Goal: Information Seeking & Learning: Compare options

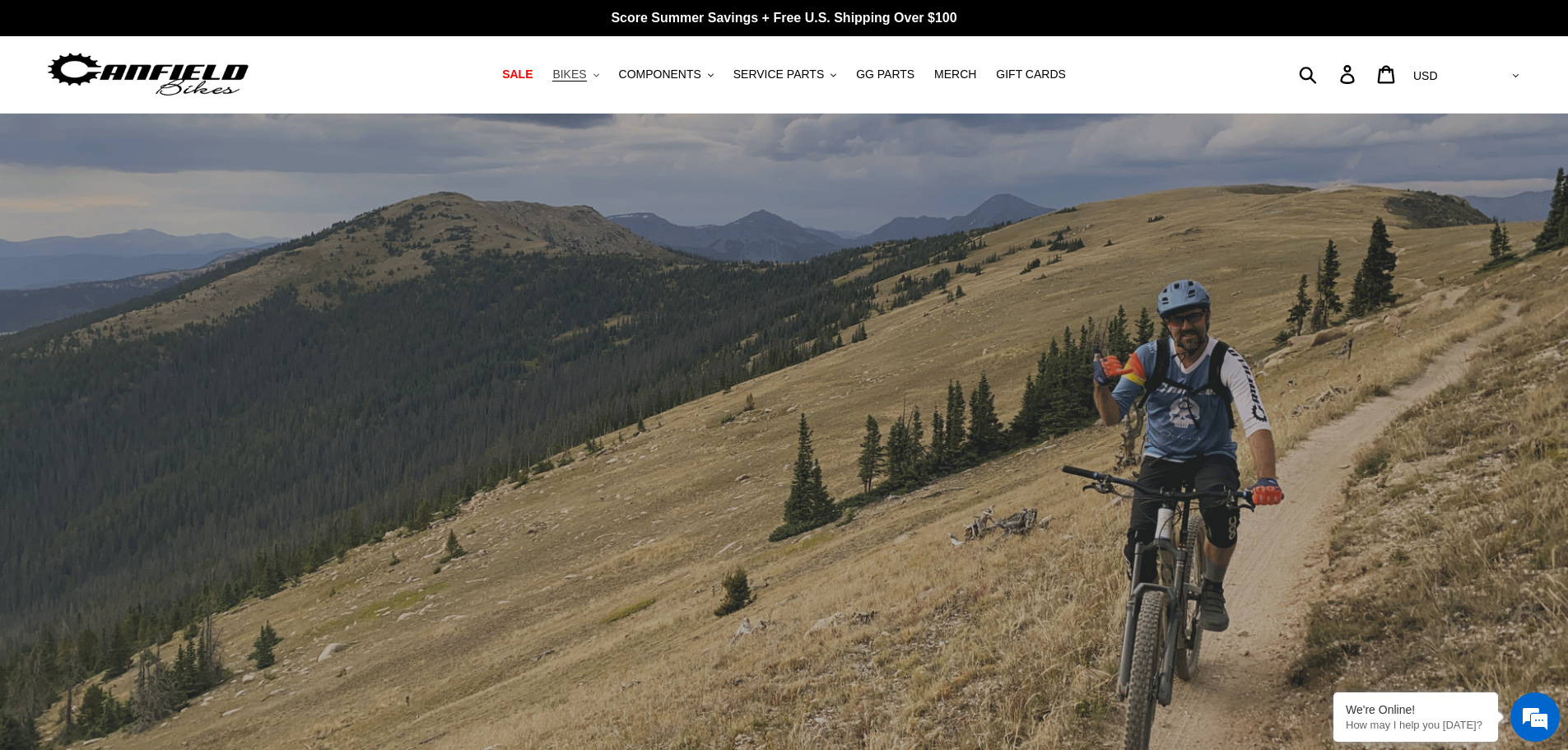
click at [586, 70] on span "BIKES" at bounding box center [569, 74] width 34 height 14
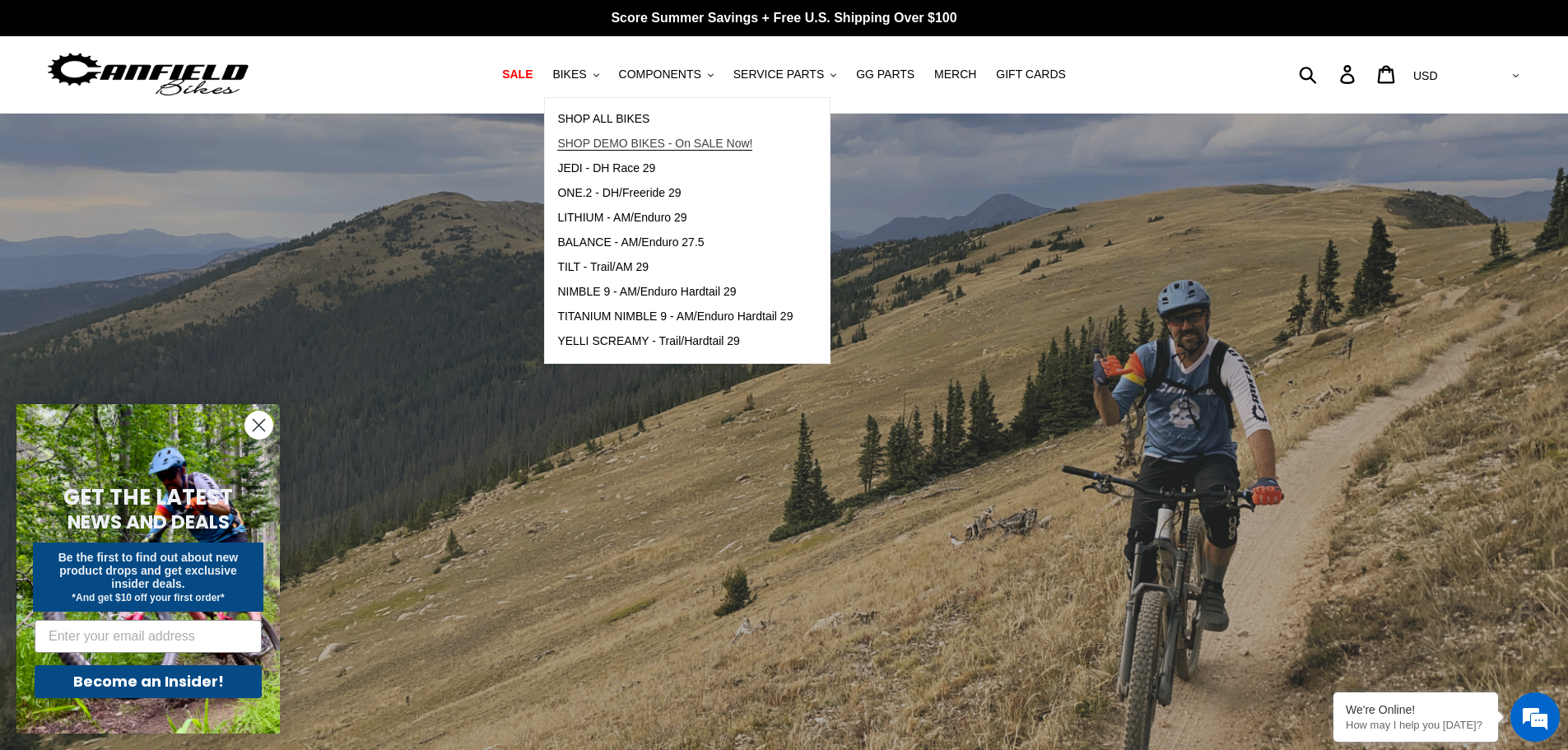
click at [615, 140] on span "SHOP DEMO BIKES - On SALE Now!" at bounding box center [654, 143] width 195 height 14
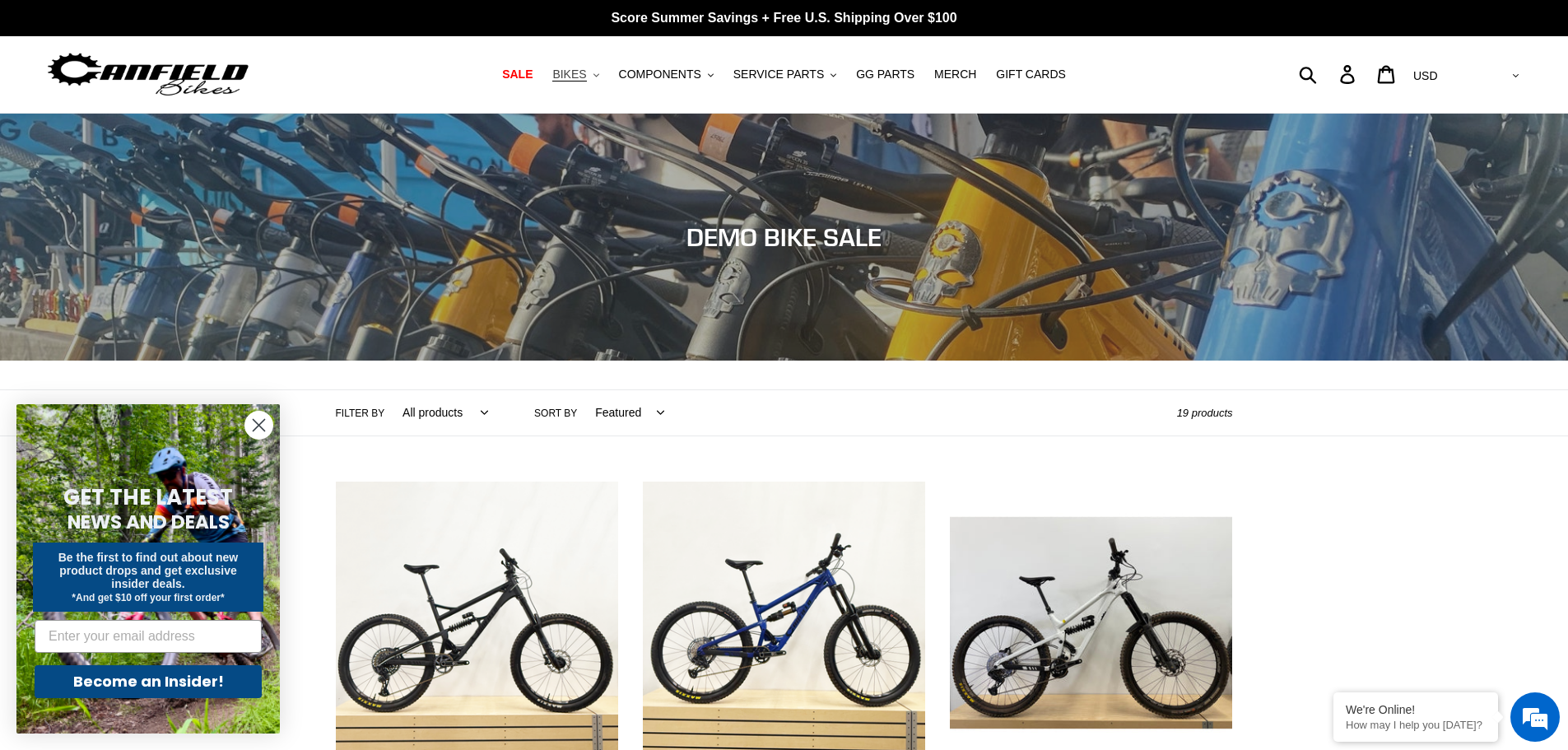
click at [582, 76] on span "BIKES" at bounding box center [569, 74] width 34 height 14
click at [532, 79] on span "SALE" at bounding box center [517, 74] width 30 height 14
click at [586, 71] on span "BIKES" at bounding box center [569, 74] width 34 height 14
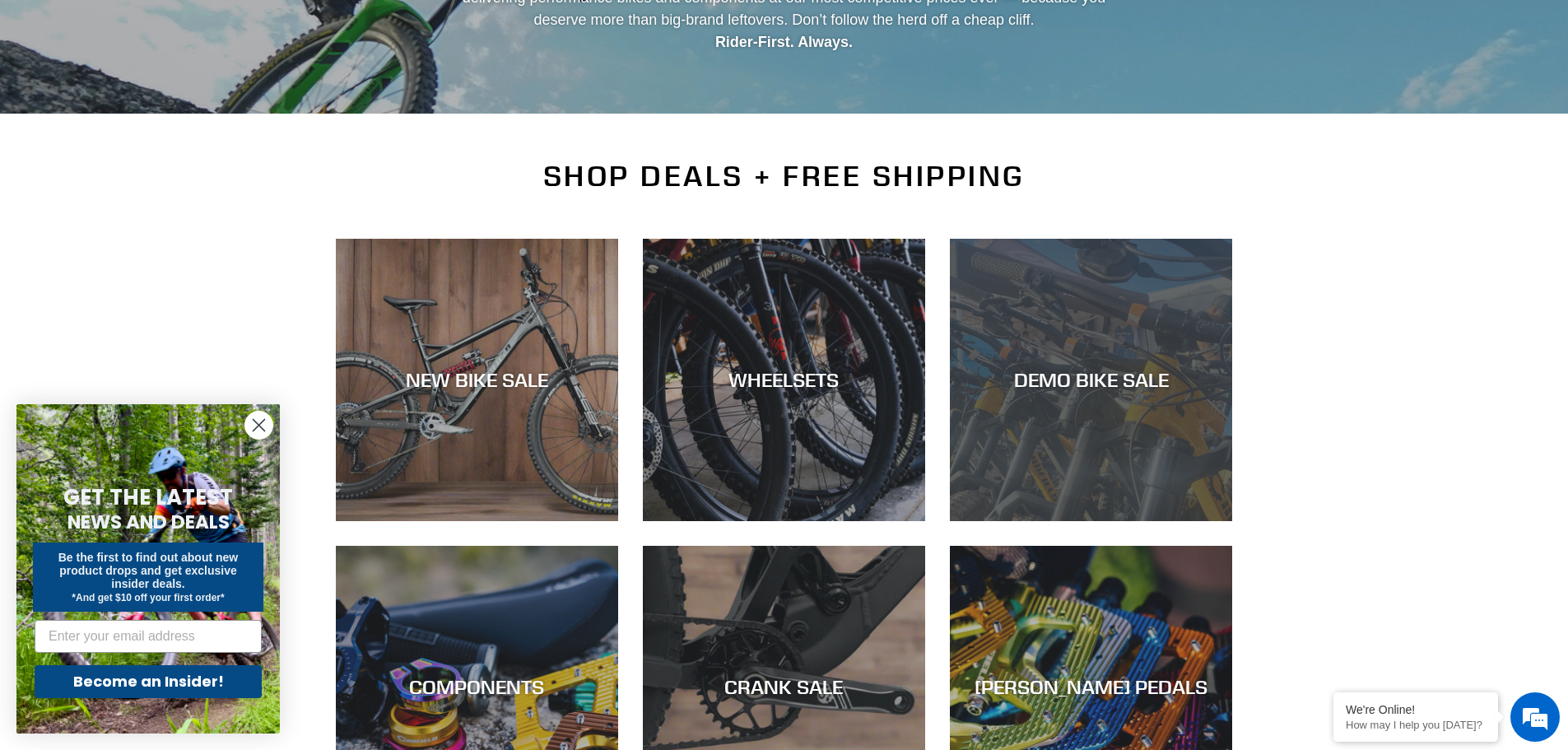
scroll to position [411, 0]
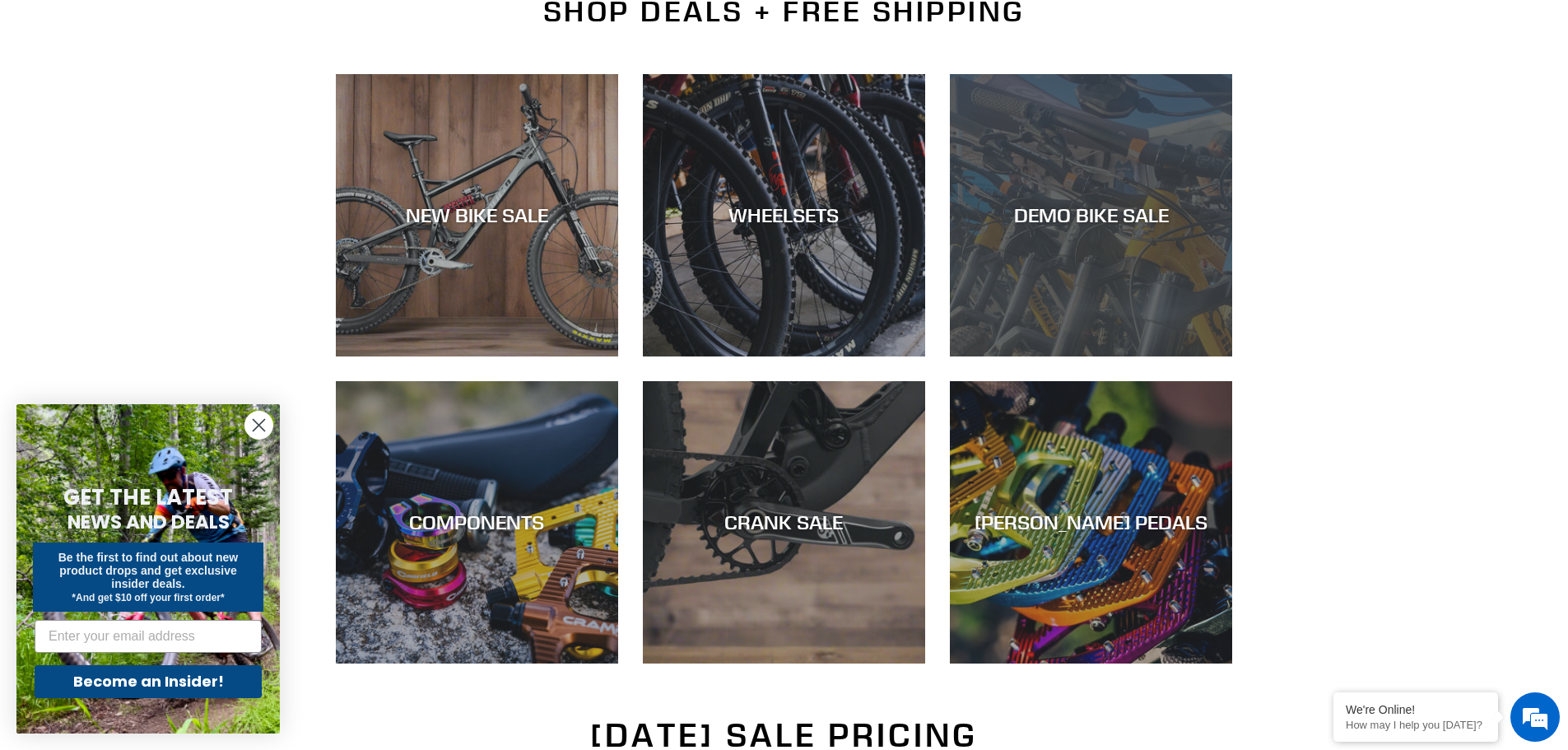
click at [1091, 357] on div "DEMO BIKE SALE" at bounding box center [1091, 357] width 282 height 0
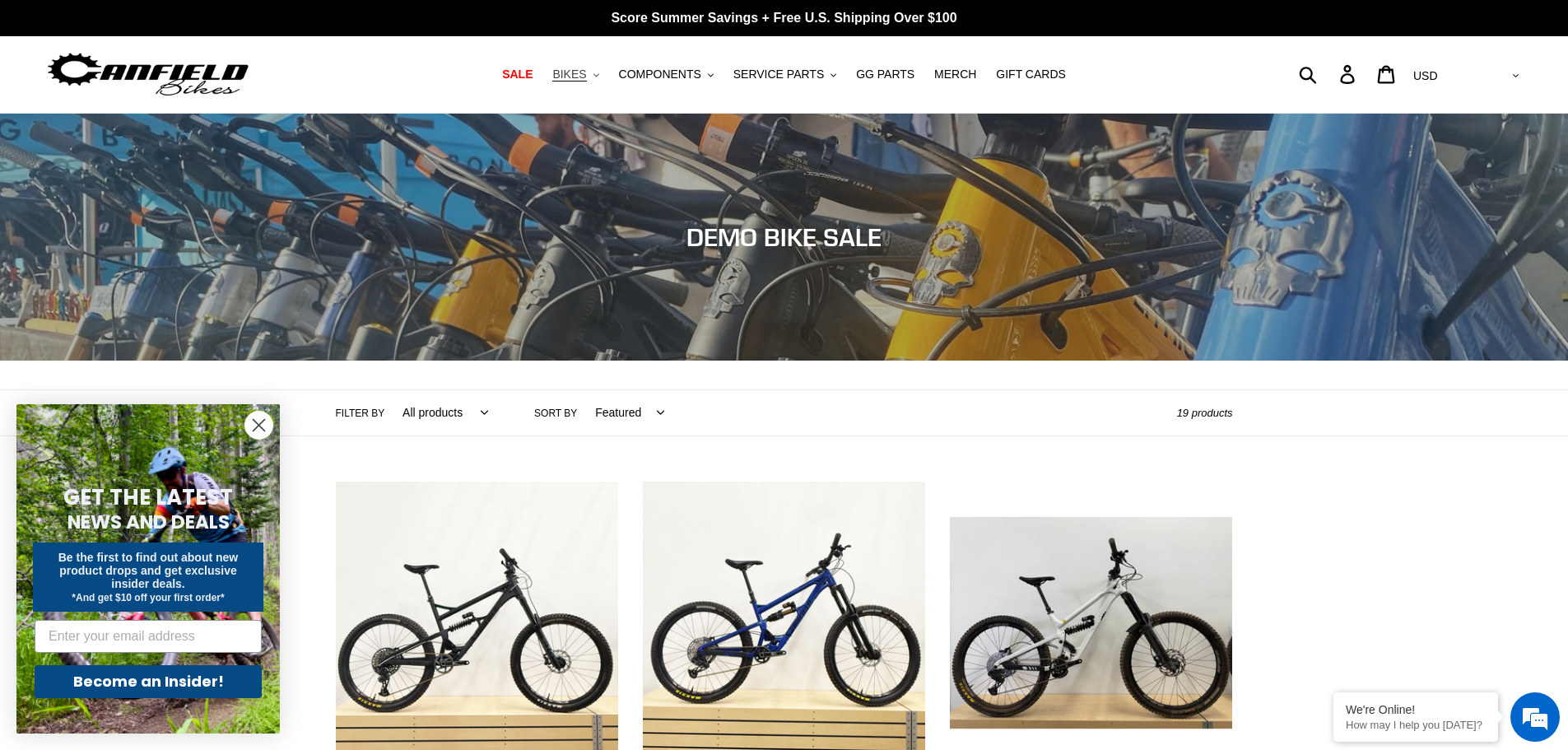
click at [586, 70] on span "BIKES" at bounding box center [569, 74] width 34 height 14
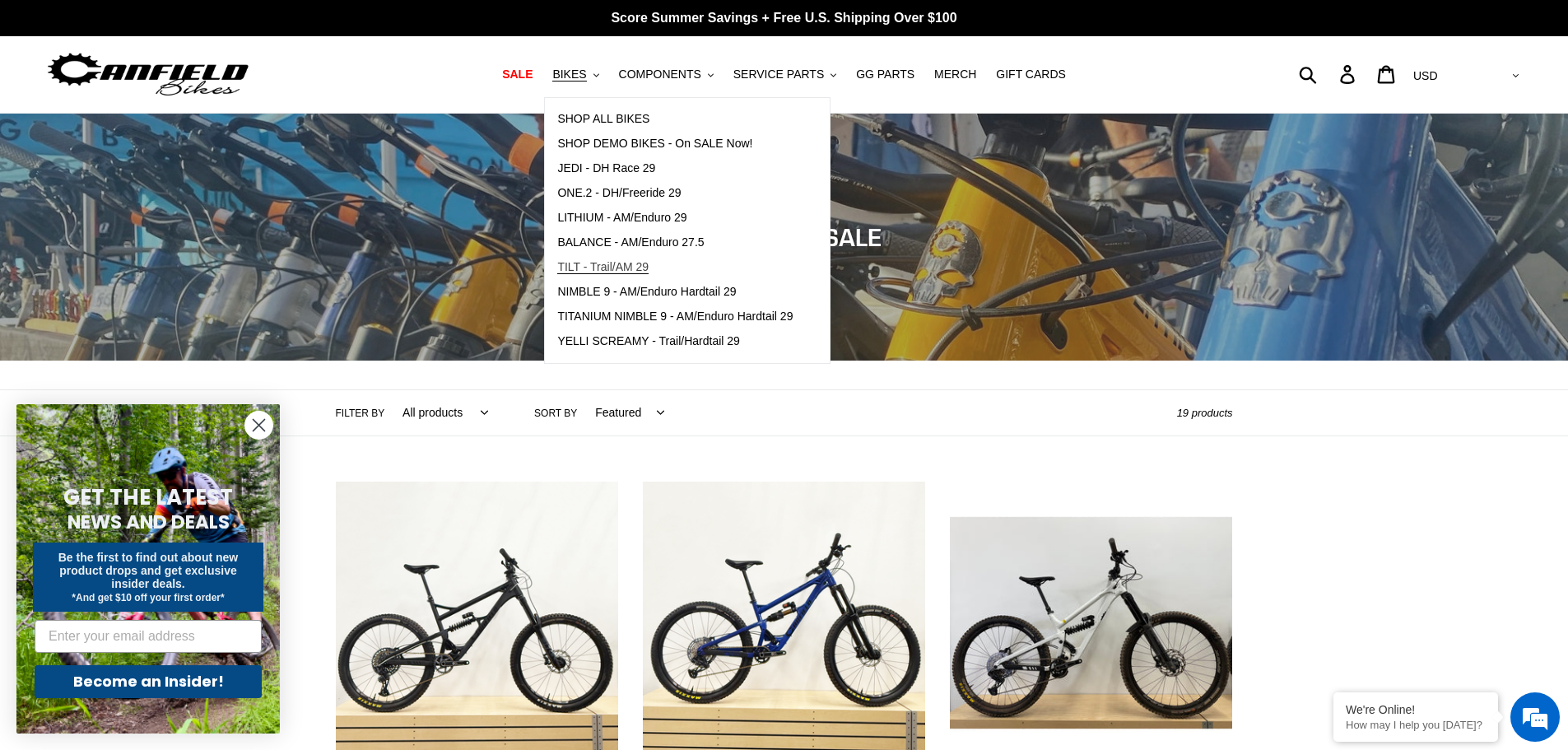
click at [590, 264] on span "TILT - Trail/AM 29" at bounding box center [602, 267] width 91 height 14
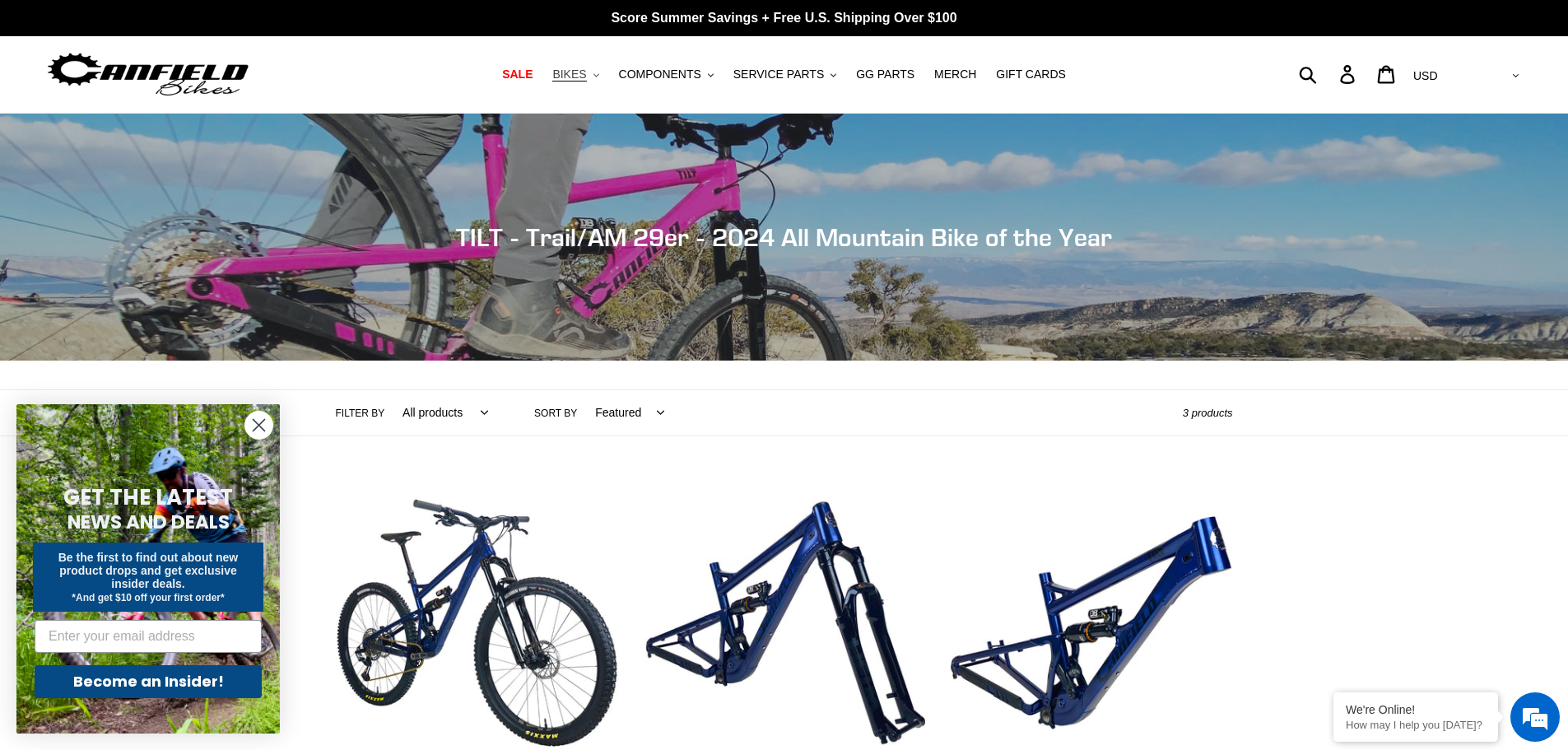
click at [586, 76] on span "BIKES" at bounding box center [569, 74] width 34 height 14
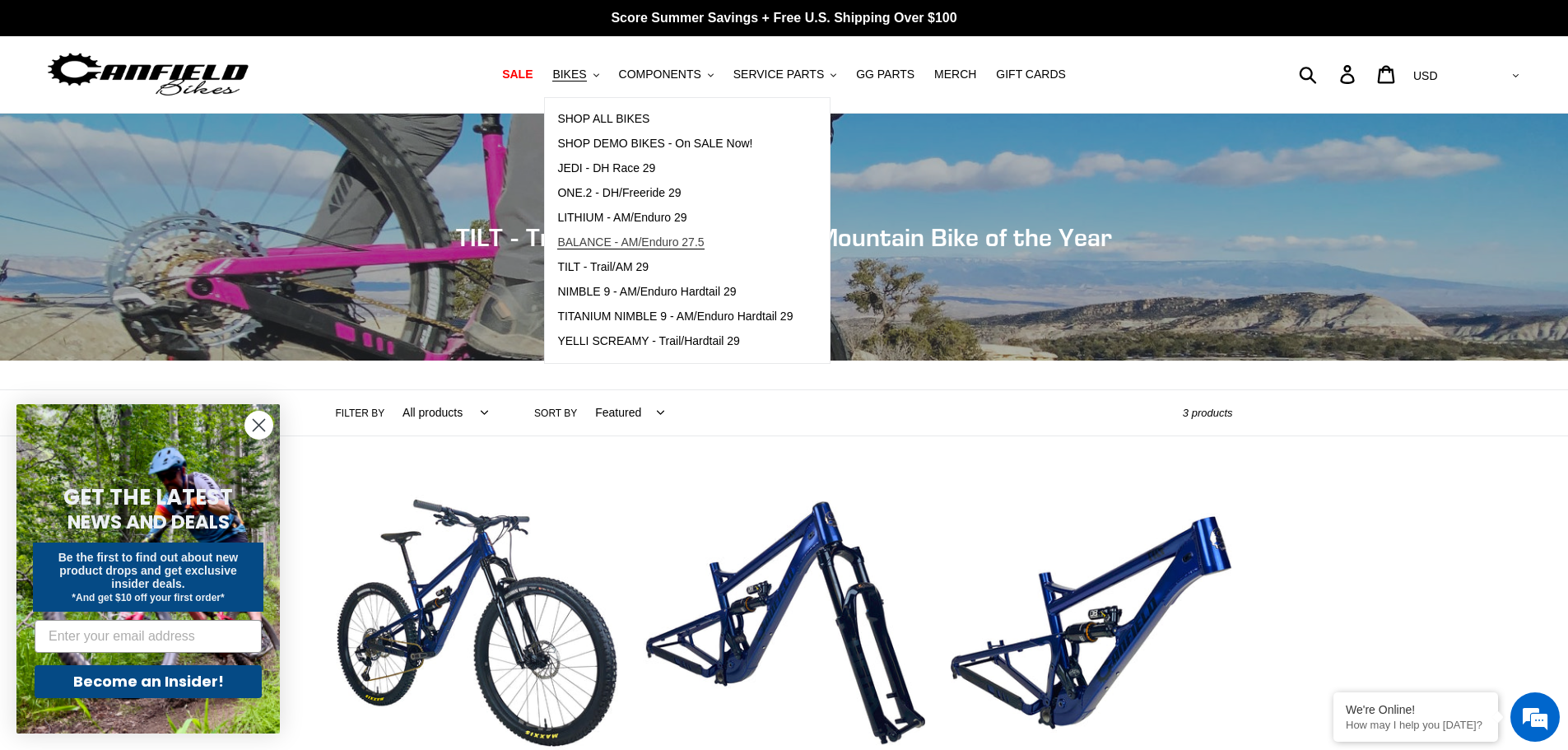
click at [607, 243] on span "BALANCE - AM/Enduro 27.5" at bounding box center [630, 242] width 147 height 14
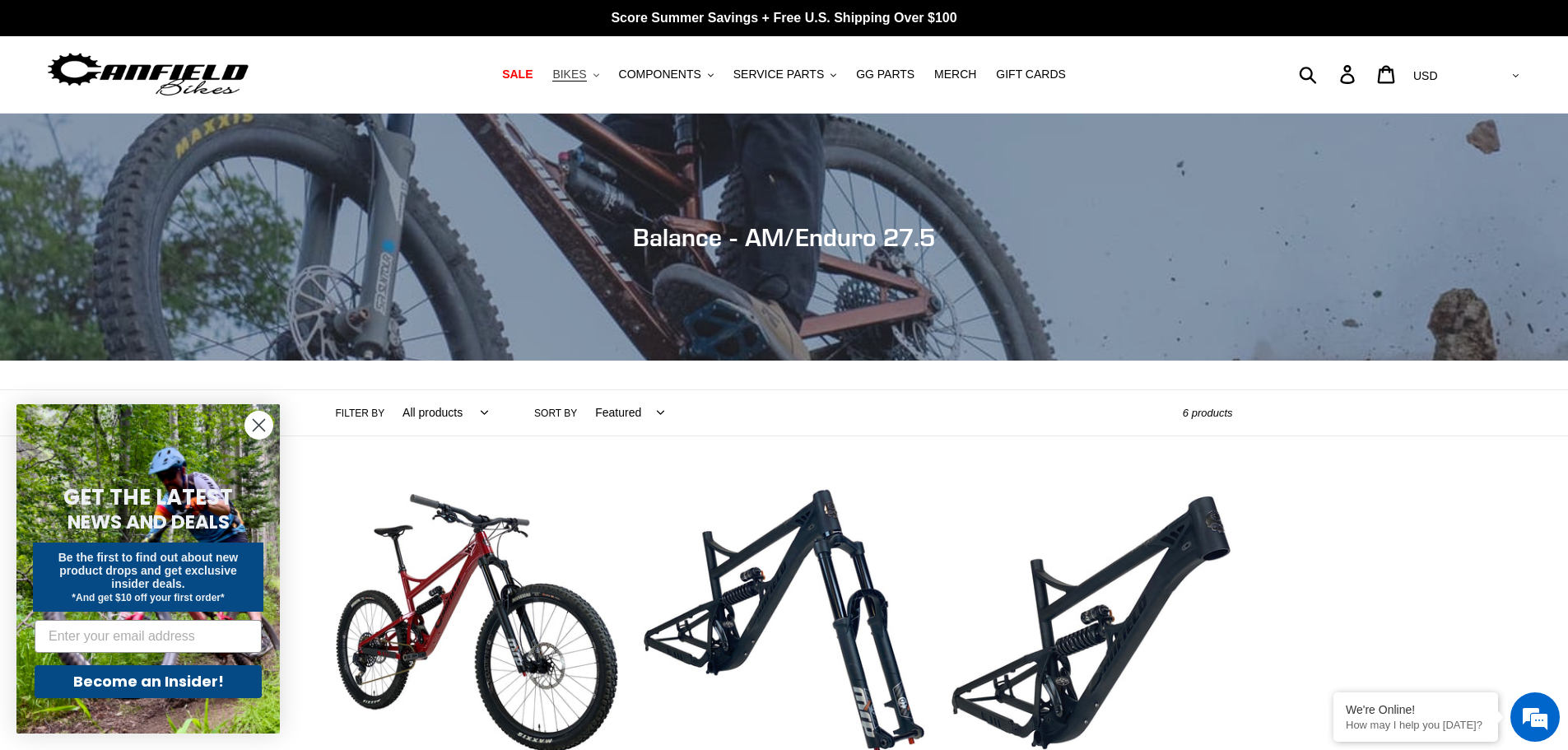
click at [586, 73] on span "BIKES" at bounding box center [569, 74] width 34 height 14
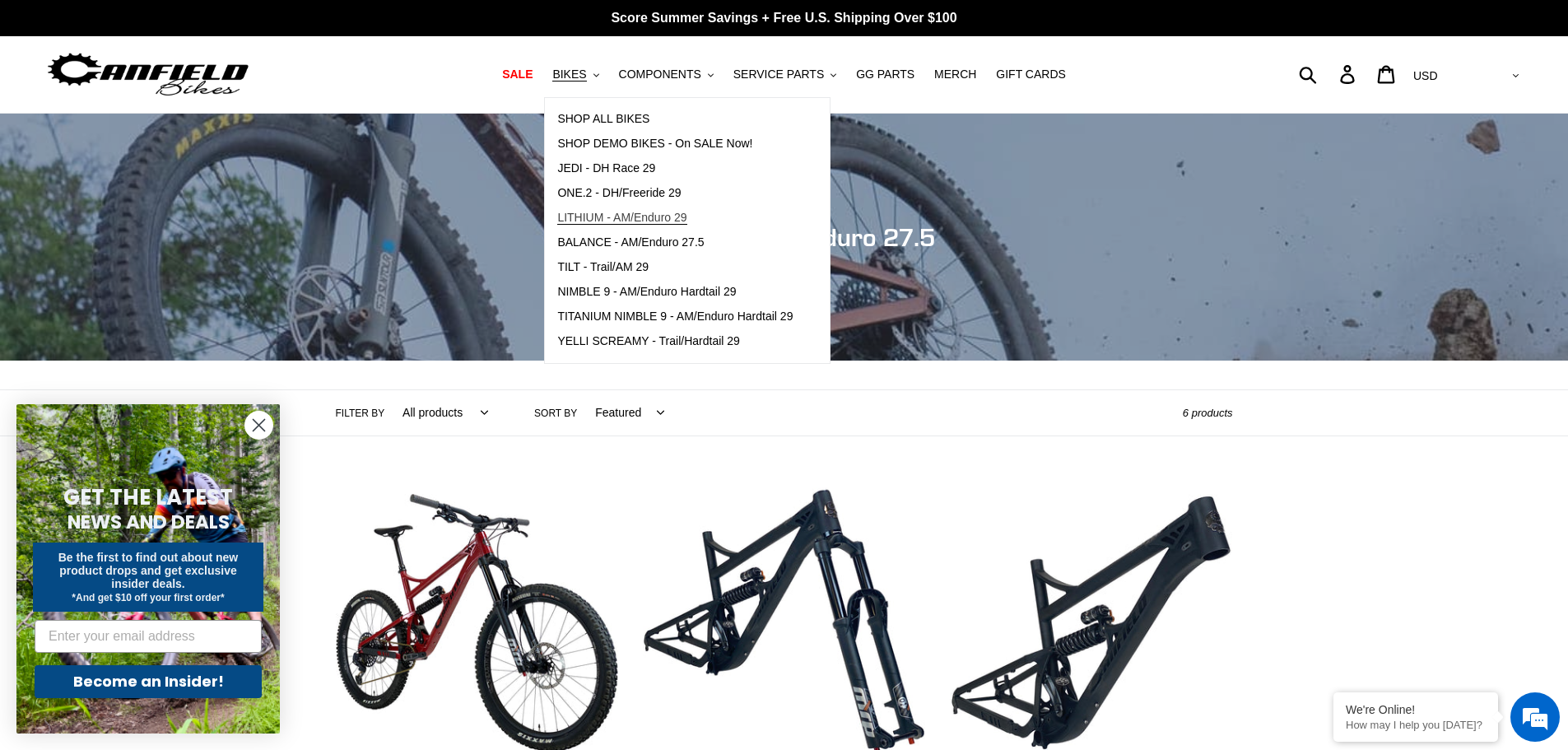
click at [605, 220] on span "LITHIUM - AM/Enduro 29" at bounding box center [622, 218] width 129 height 14
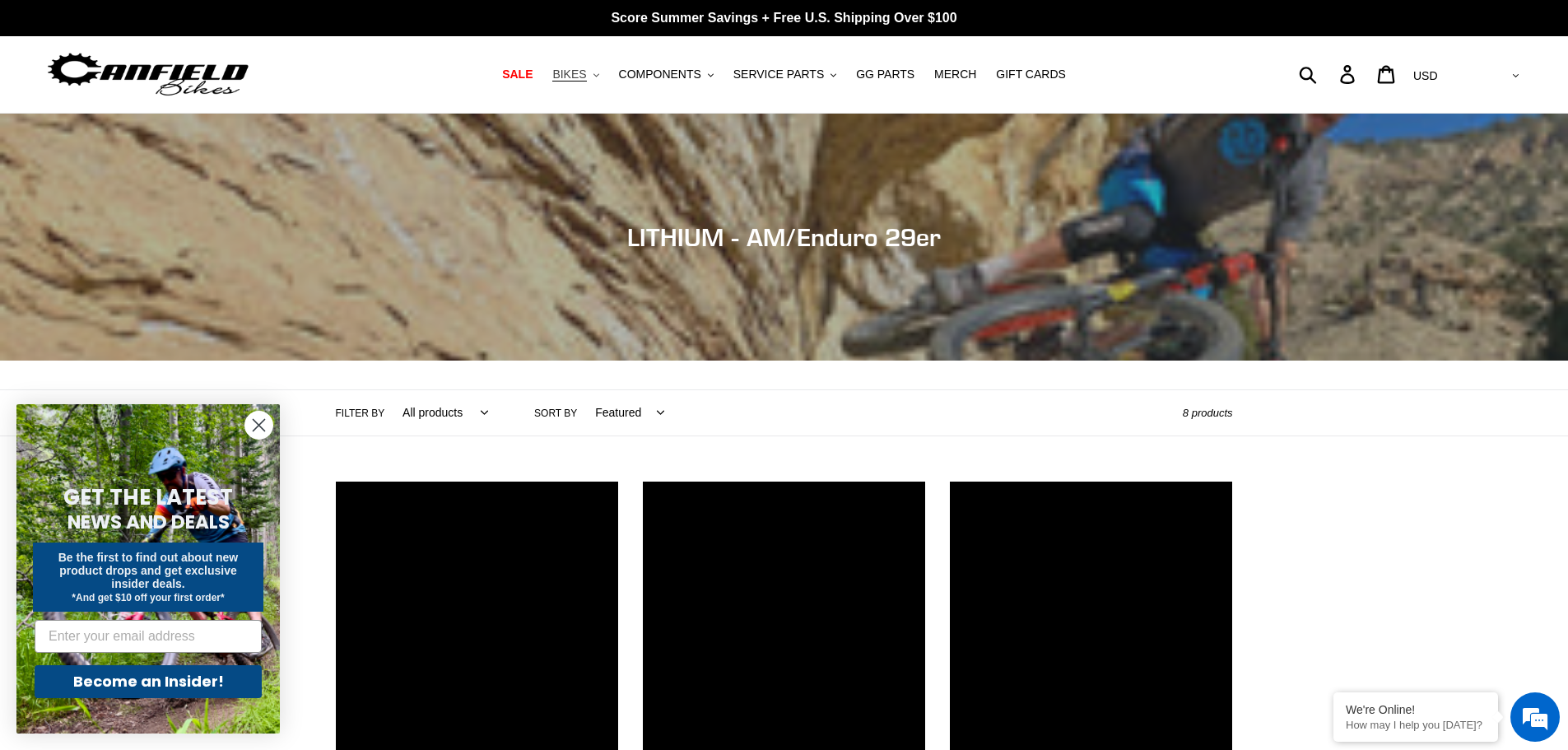
click at [585, 73] on span "BIKES" at bounding box center [569, 74] width 34 height 14
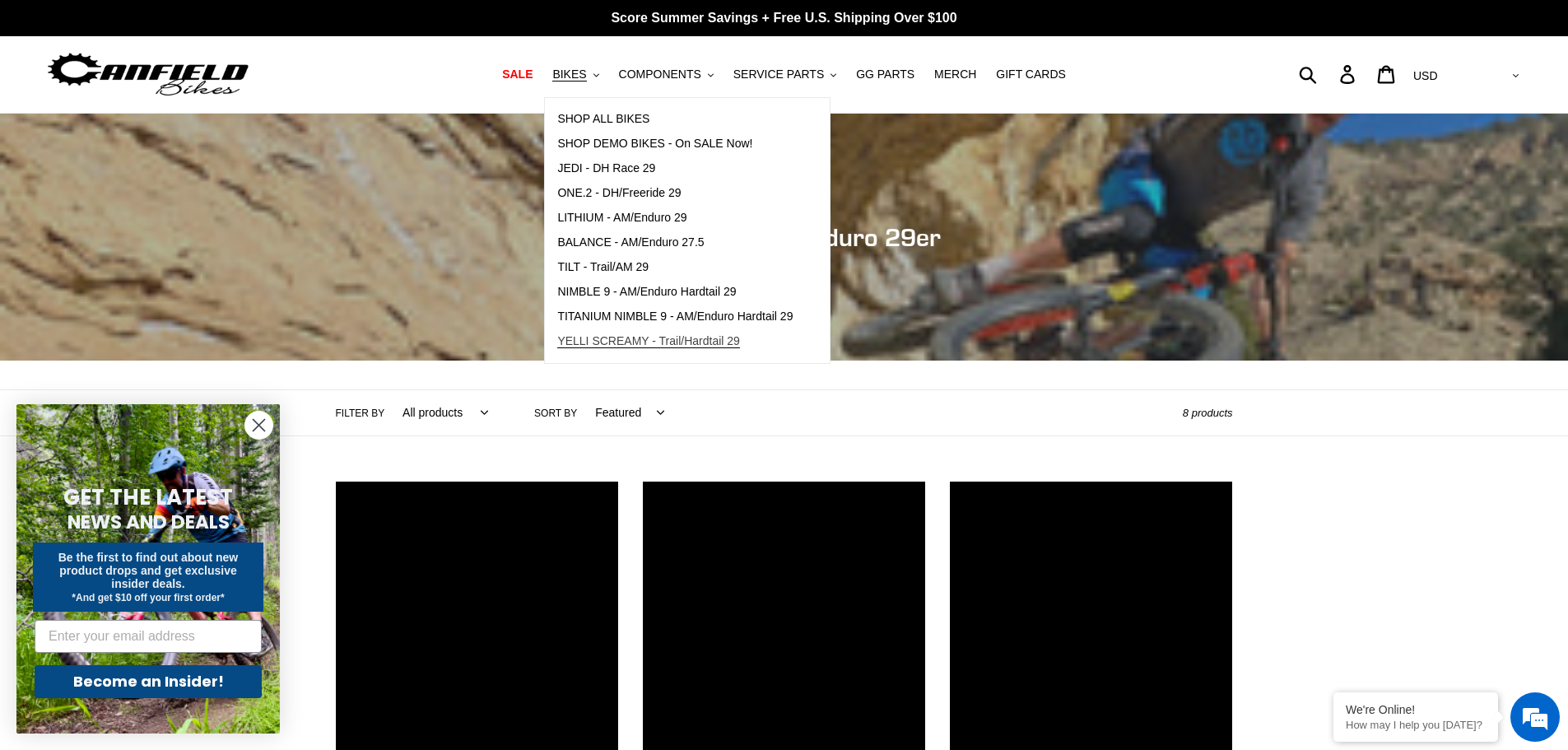
click at [622, 343] on span "YELLI SCREAMY - Trail/Hardtail 29" at bounding box center [648, 340] width 183 height 14
click at [662, 292] on span "NIMBLE 9 - AM/Enduro Hardtail 29" at bounding box center [646, 291] width 178 height 14
